Goal: Information Seeking & Learning: Find specific fact

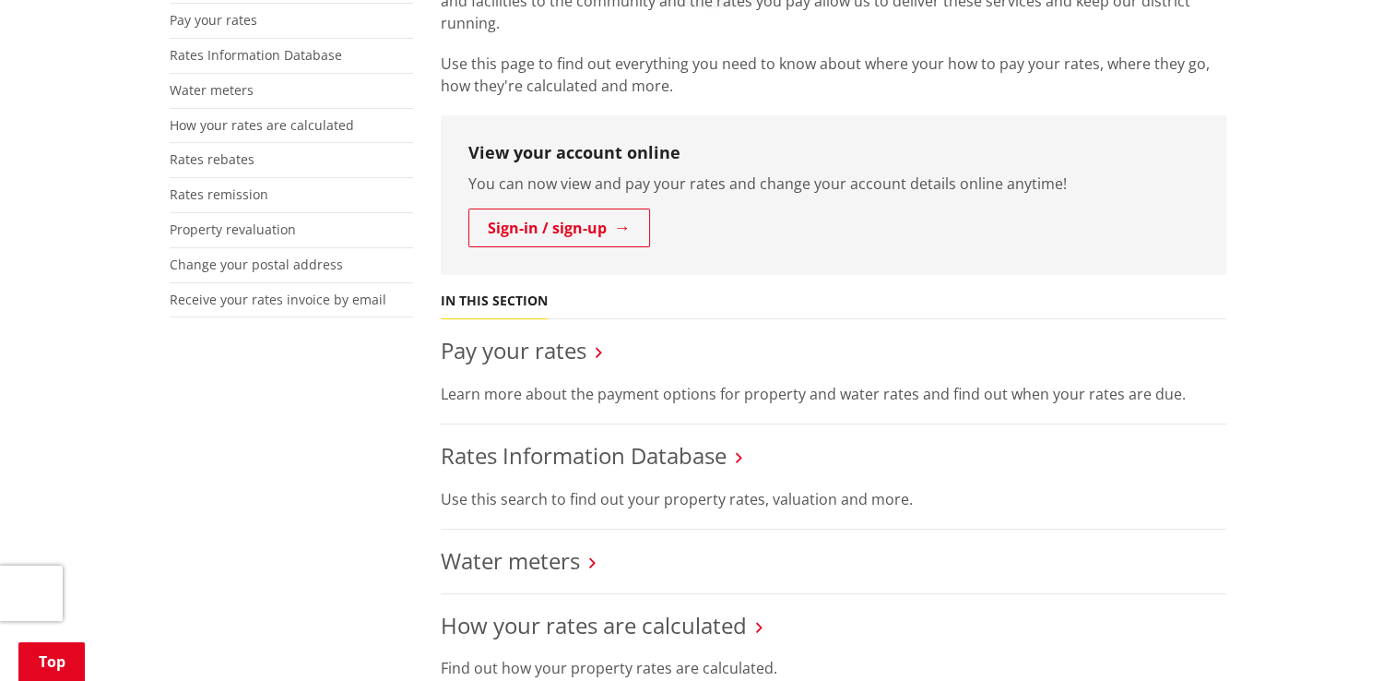
scroll to position [485, 0]
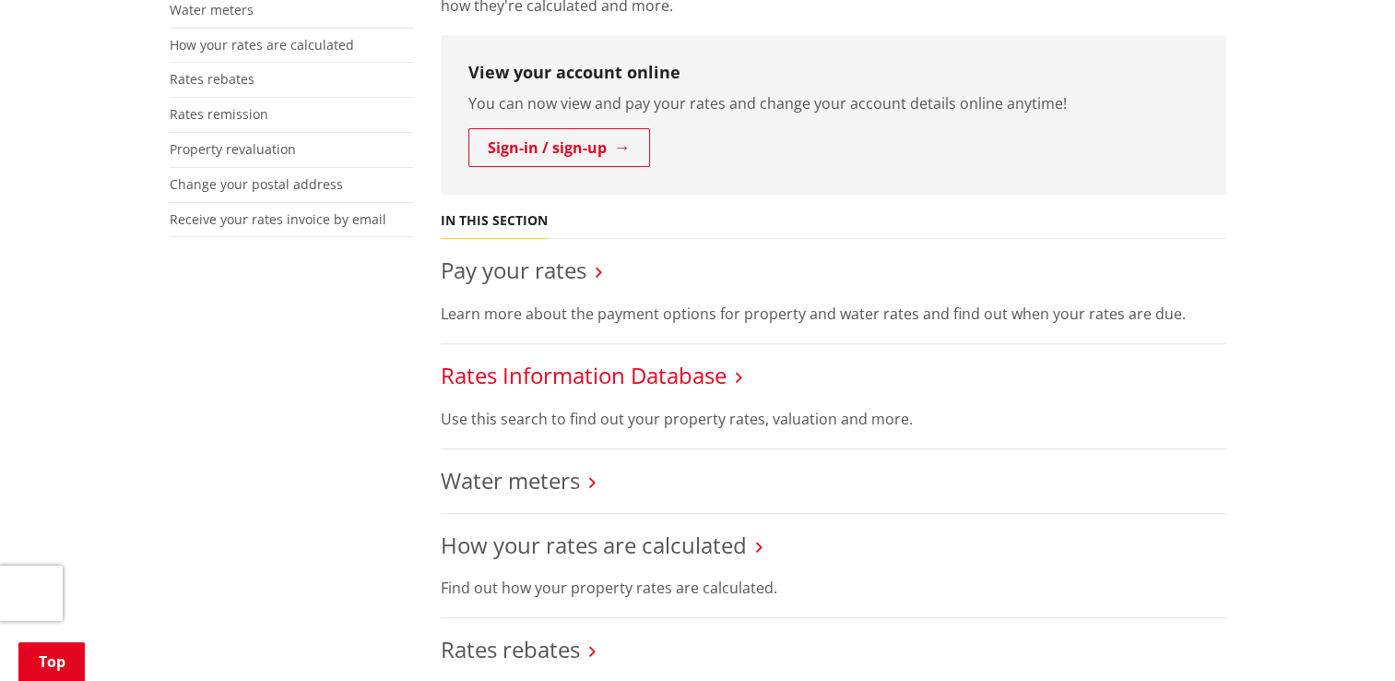
click at [662, 386] on link "Rates Information Database" at bounding box center [584, 375] width 286 height 30
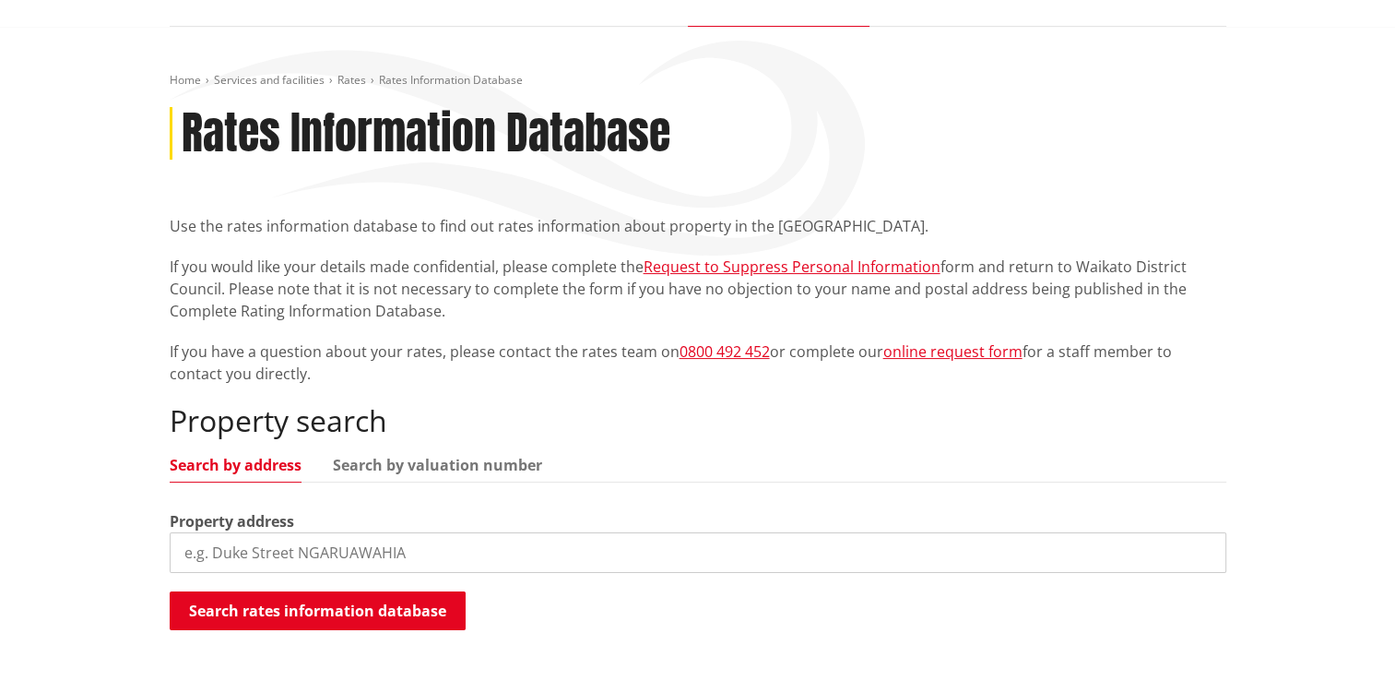
scroll to position [159, 0]
click at [328, 545] on input "search" at bounding box center [698, 551] width 1057 height 41
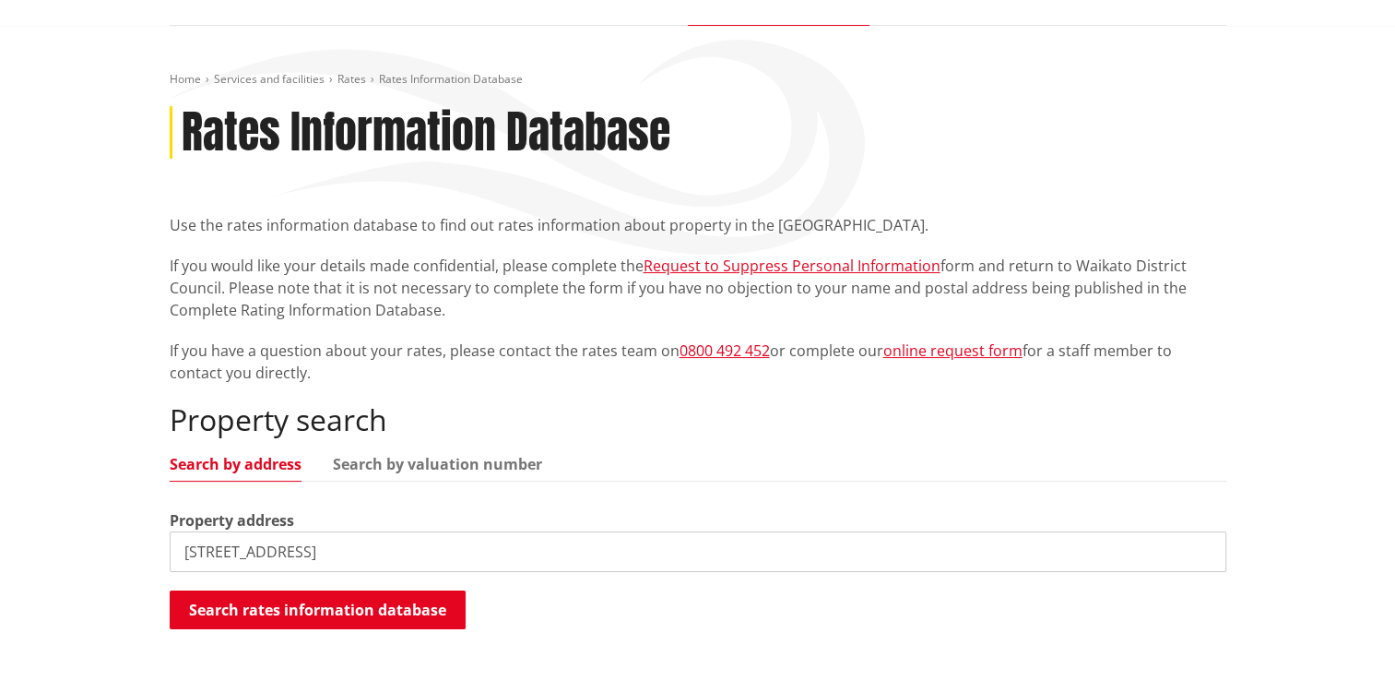
type input "37 moira drive"
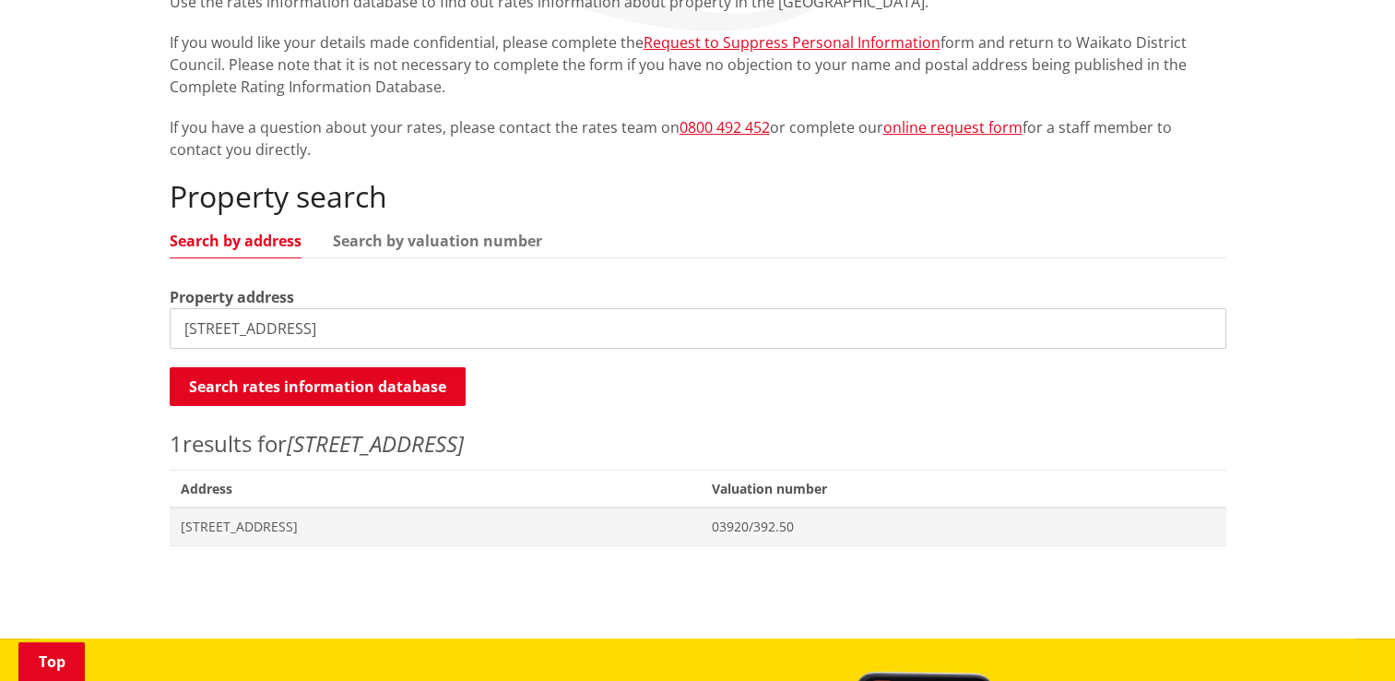
scroll to position [387, 0]
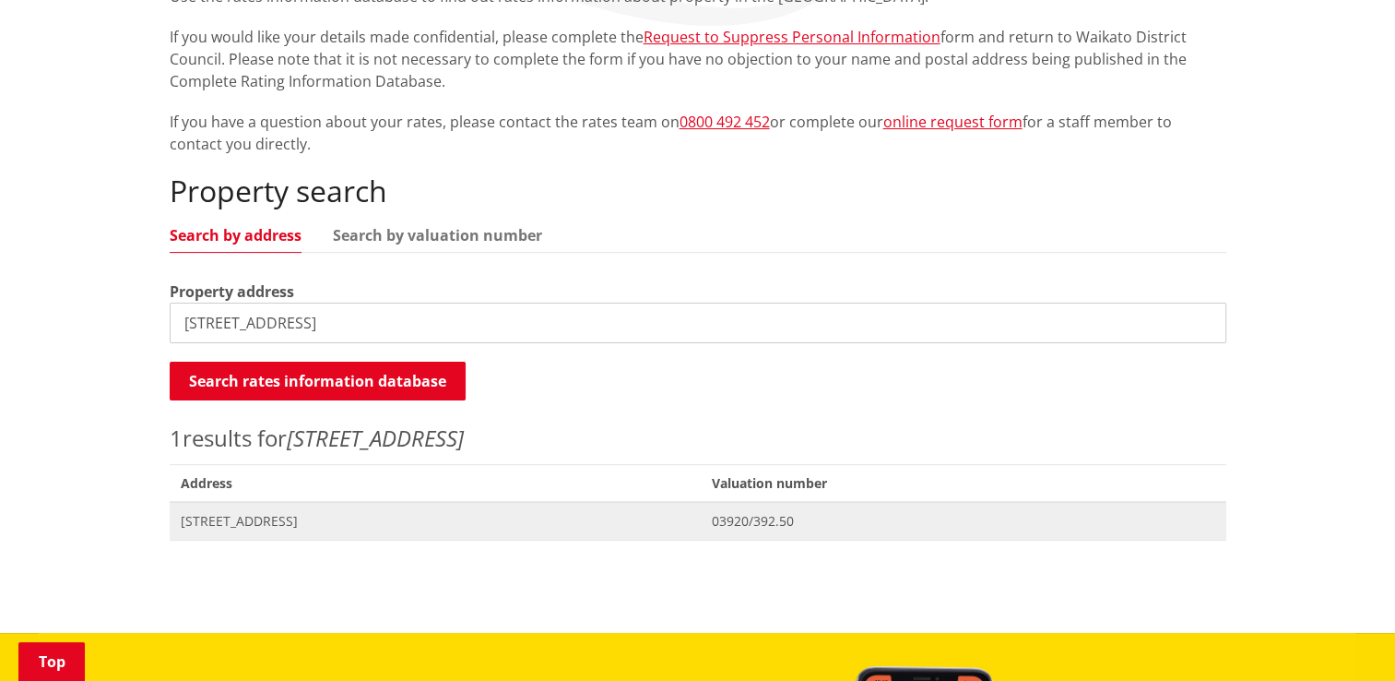
click at [282, 526] on span "[STREET_ADDRESS]" at bounding box center [436, 521] width 510 height 18
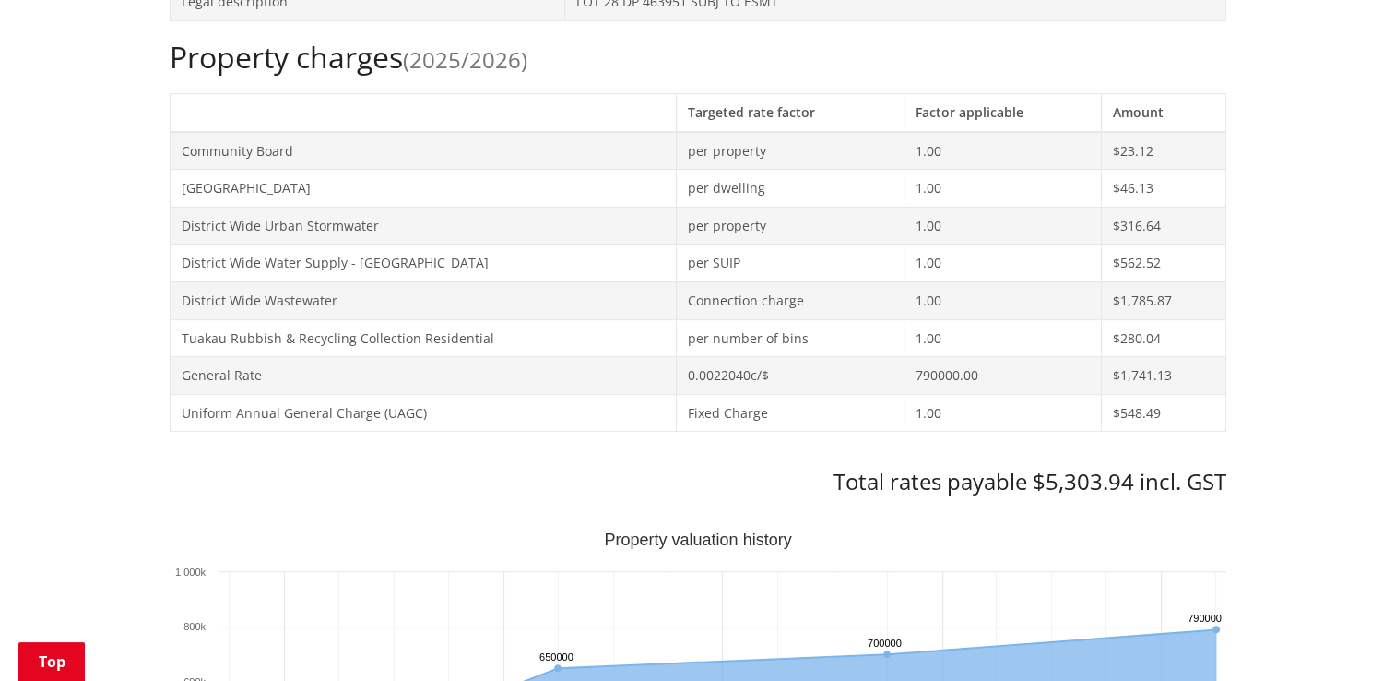
scroll to position [769, 0]
